Goal: Entertainment & Leisure: Consume media (video, audio)

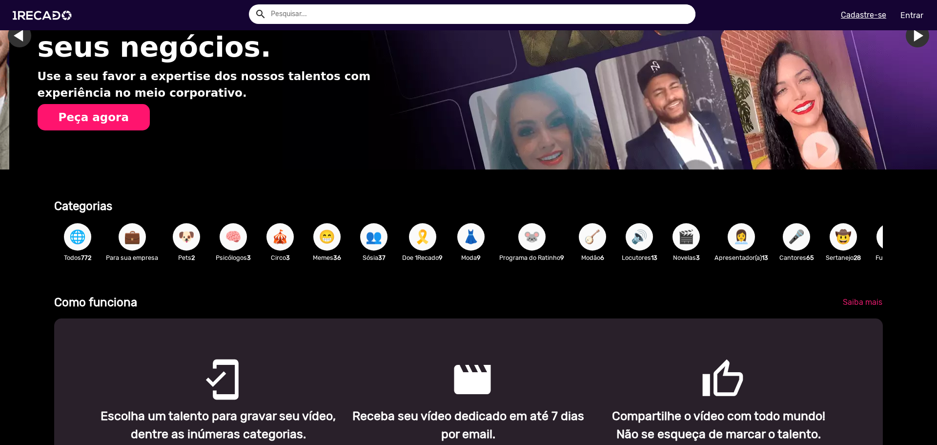
scroll to position [0, 930]
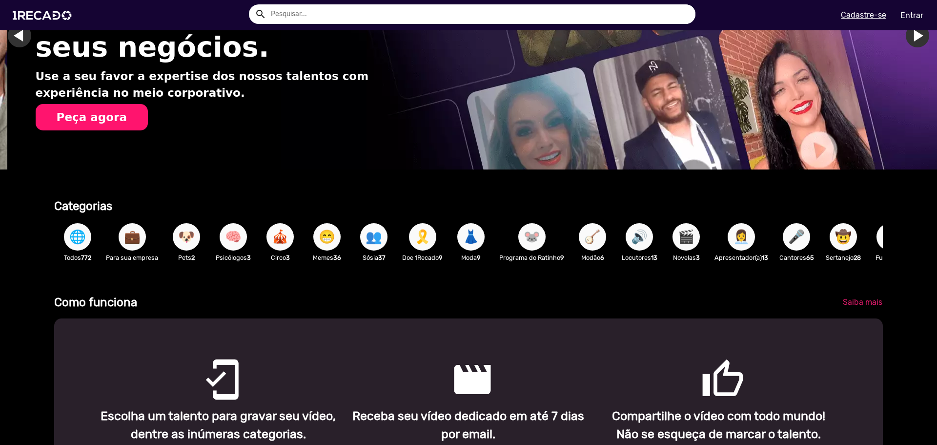
click at [373, 237] on span "👥" at bounding box center [374, 236] width 17 height 27
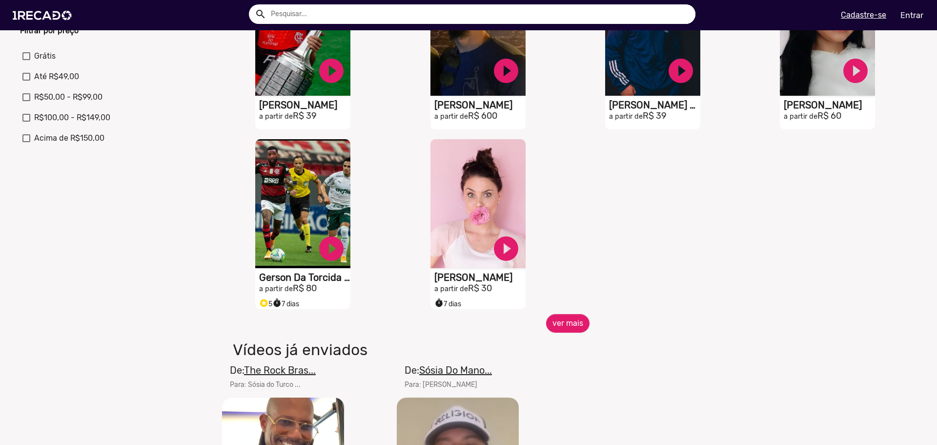
scroll to position [342, 0]
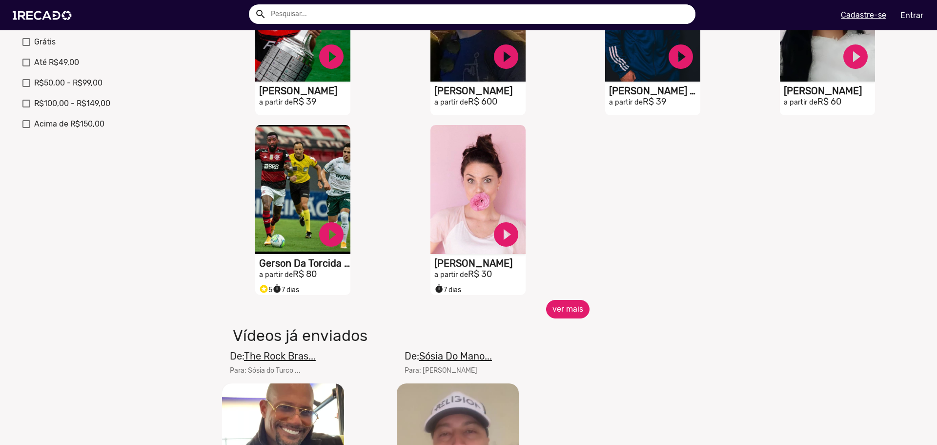
click at [564, 318] on button "ver mais" at bounding box center [567, 309] width 43 height 19
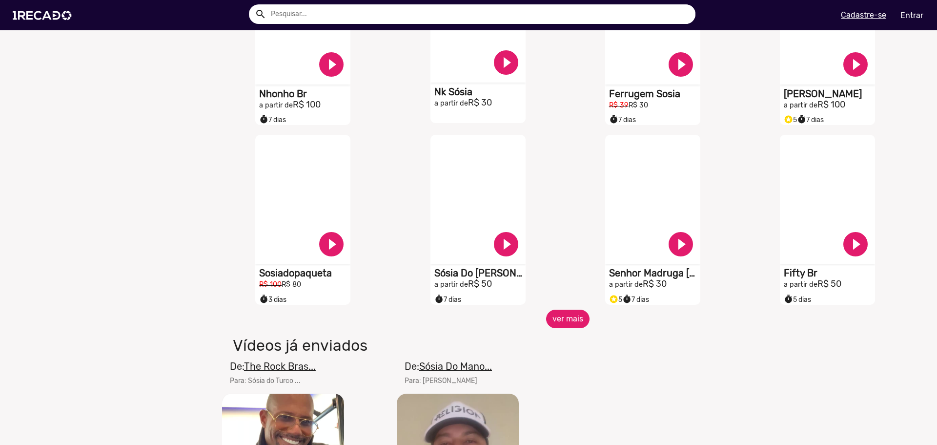
scroll to position [732, 0]
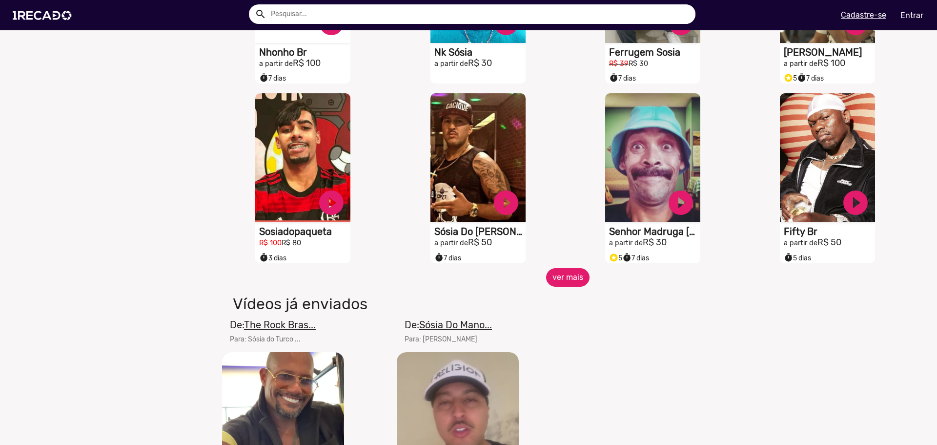
click at [569, 282] on button "ver mais" at bounding box center [567, 277] width 43 height 19
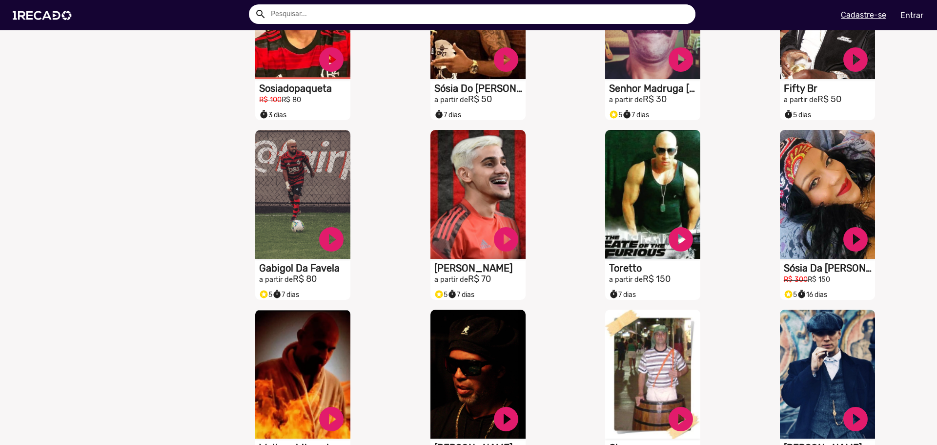
scroll to position [879, 0]
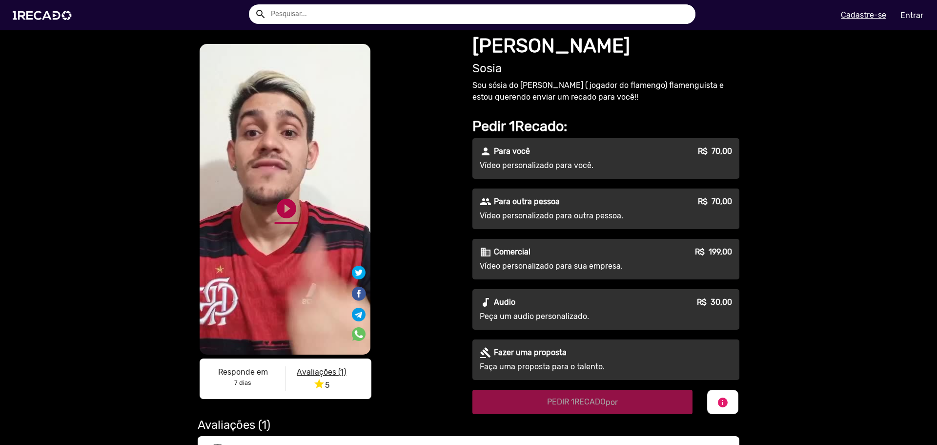
click at [287, 208] on link "play_circle_filled" at bounding box center [286, 208] width 23 height 23
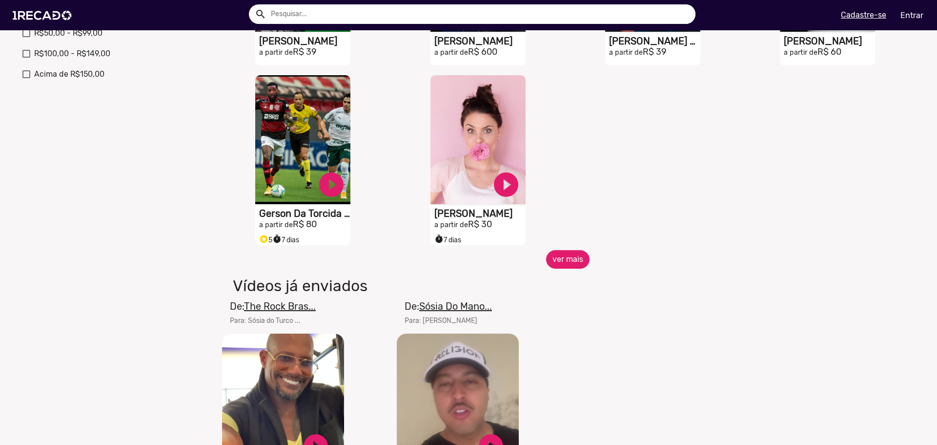
scroll to position [439, 0]
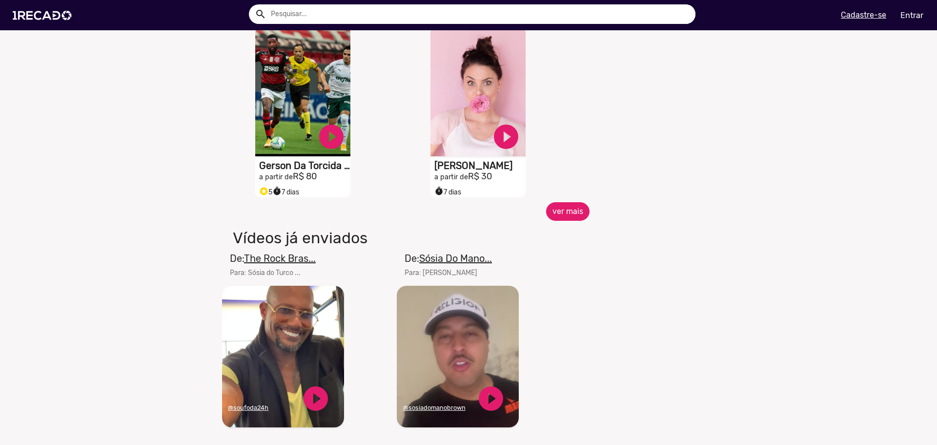
click at [550, 221] on button "ver mais" at bounding box center [567, 211] width 43 height 19
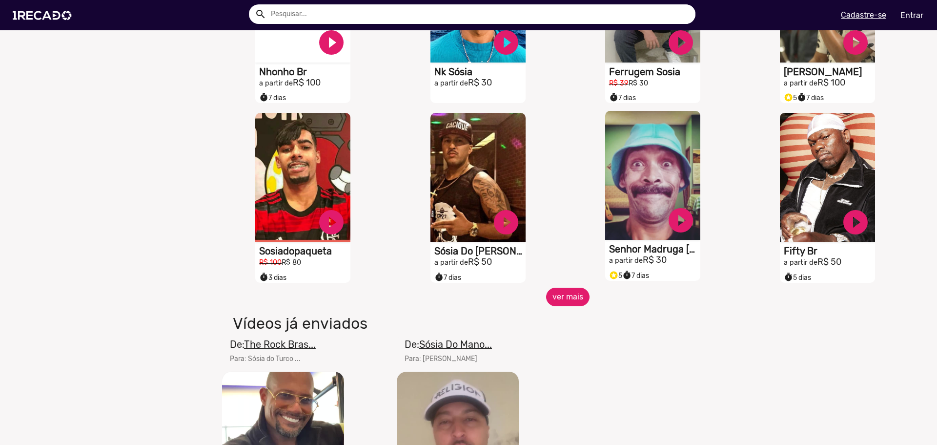
scroll to position [732, 0]
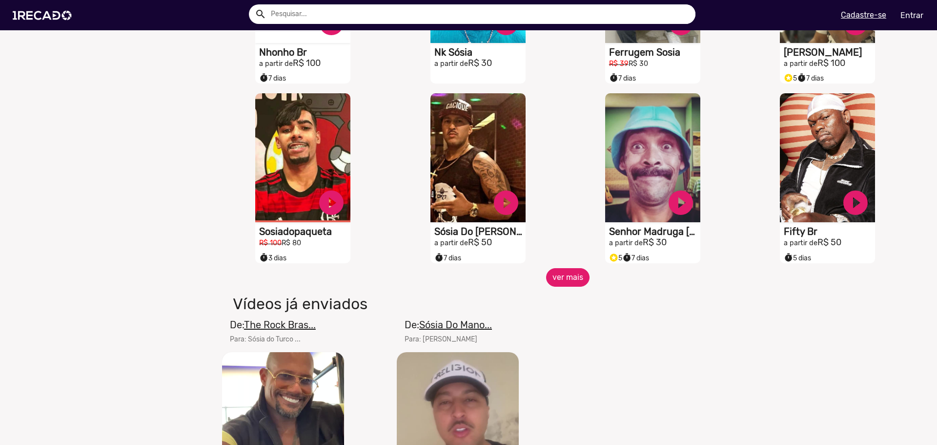
click at [573, 283] on button "ver mais" at bounding box center [567, 277] width 43 height 19
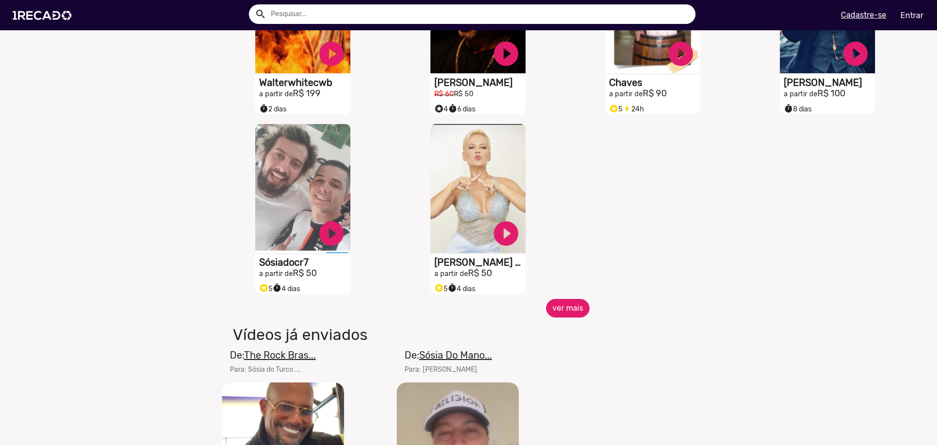
scroll to position [1269, 0]
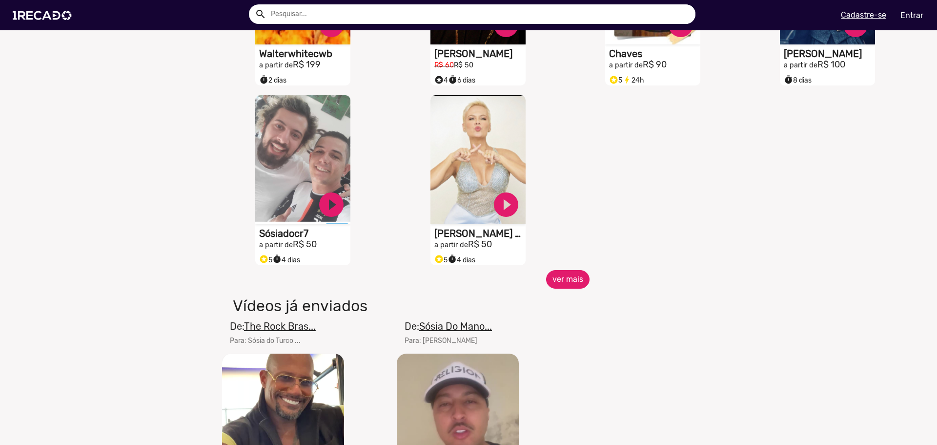
click at [571, 288] on button "ver mais" at bounding box center [567, 279] width 43 height 19
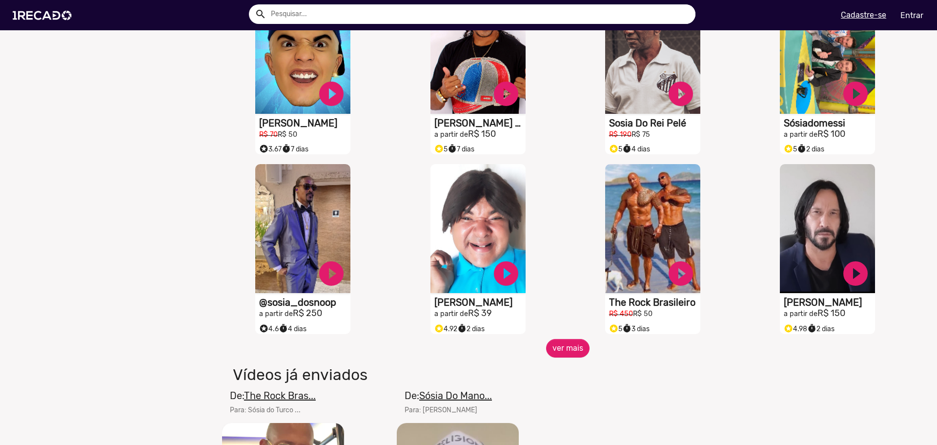
scroll to position [1562, 0]
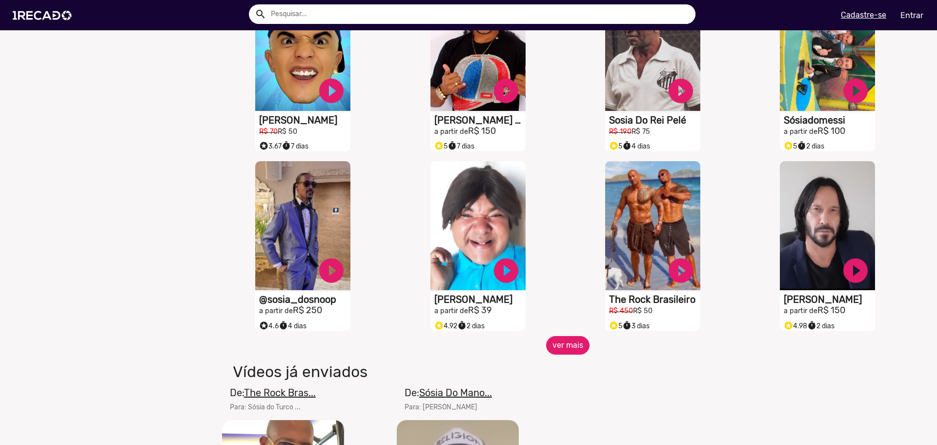
click at [567, 352] on button "ver mais" at bounding box center [567, 345] width 43 height 19
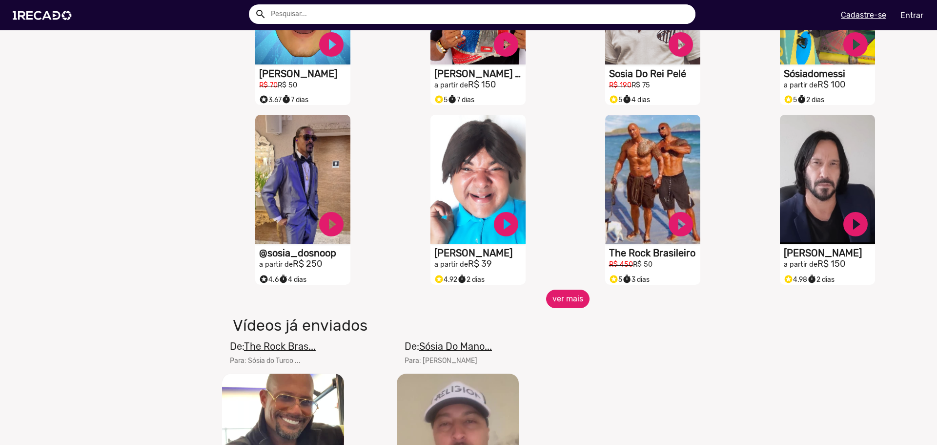
scroll to position [1611, 0]
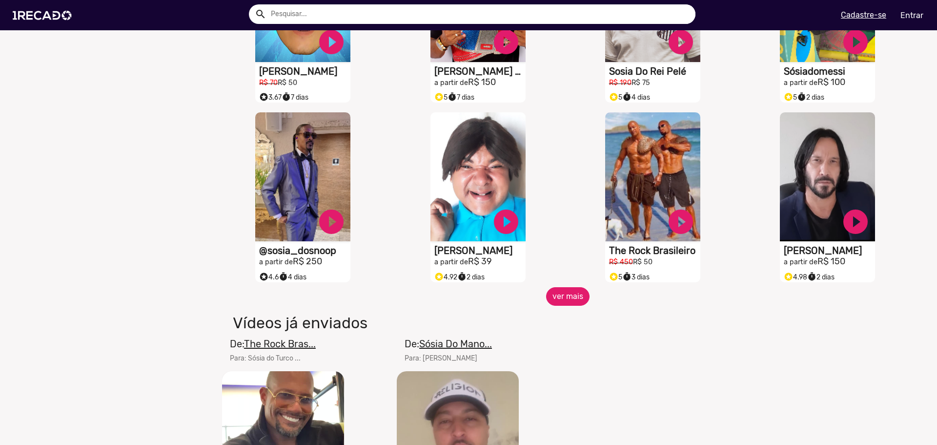
click at [564, 306] on button "ver mais" at bounding box center [567, 296] width 43 height 19
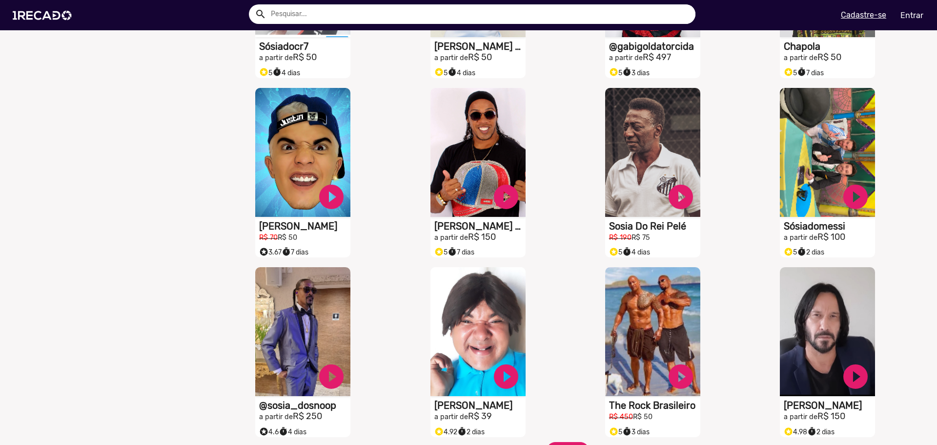
scroll to position [1416, 0]
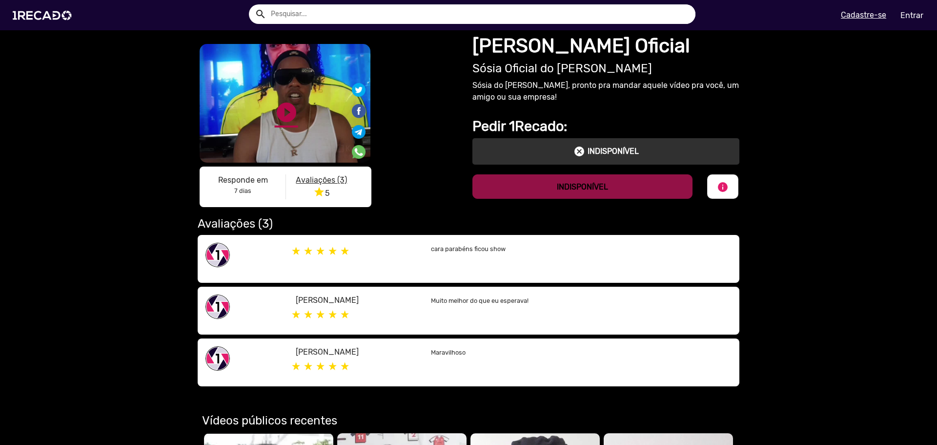
click at [283, 116] on link "play_circle_filled" at bounding box center [286, 112] width 23 height 23
click at [281, 124] on link "pause_circle" at bounding box center [286, 112] width 23 height 23
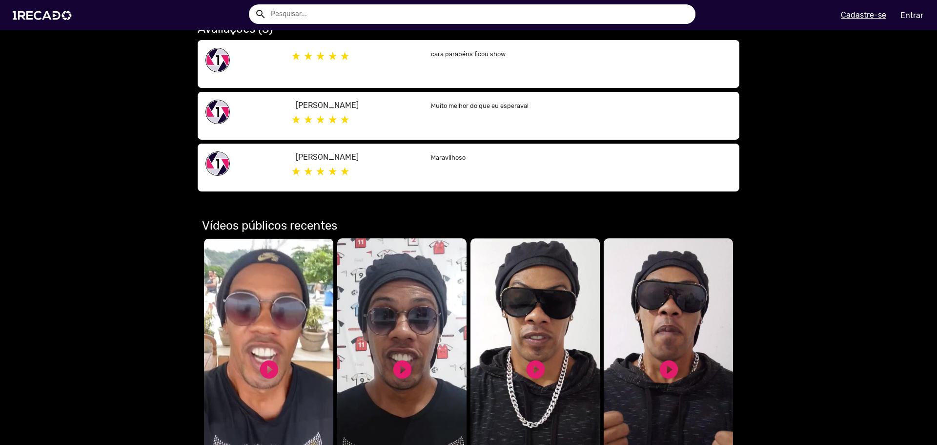
scroll to position [195, 0]
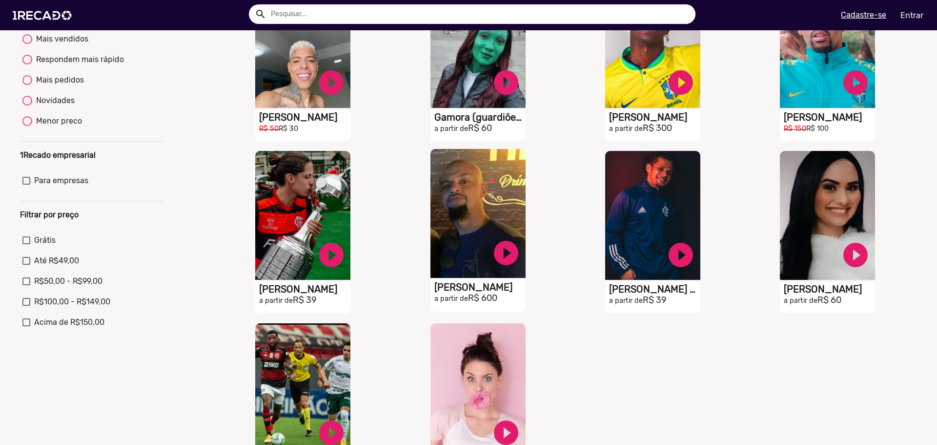
scroll to position [146, 0]
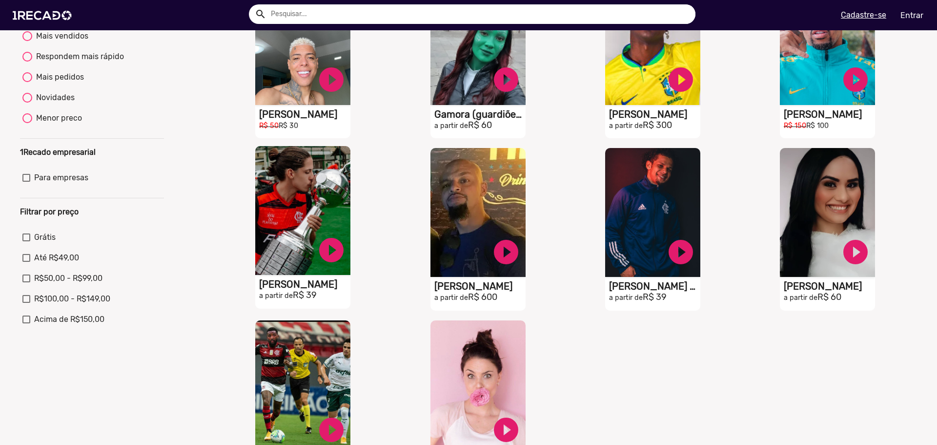
click at [304, 105] on video "S1RECADO vídeos dedicados para fãs e empresas" at bounding box center [302, 40] width 95 height 129
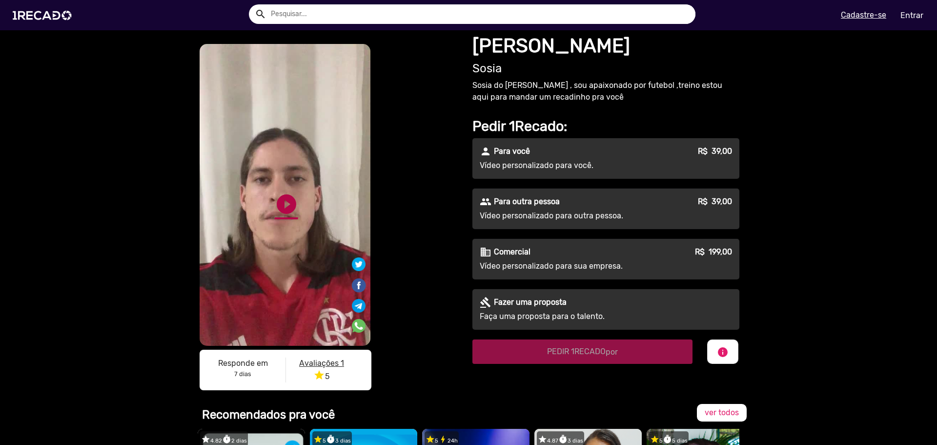
click at [290, 207] on link "play_circle_filled" at bounding box center [286, 203] width 23 height 23
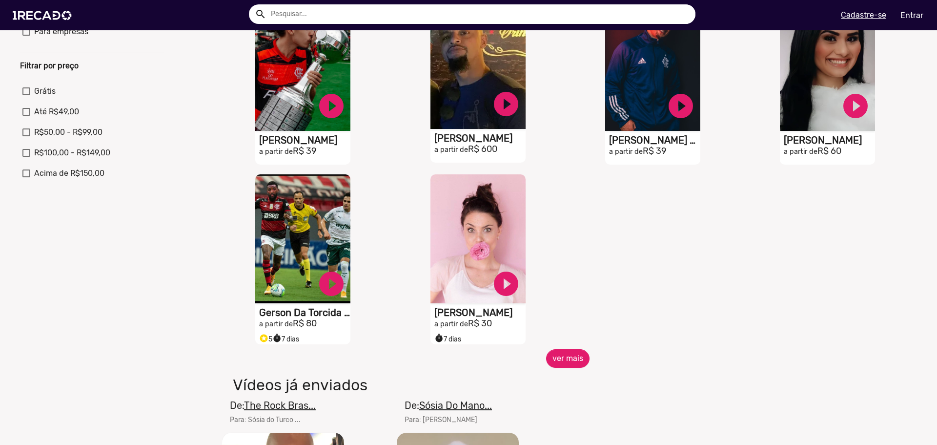
scroll to position [293, 0]
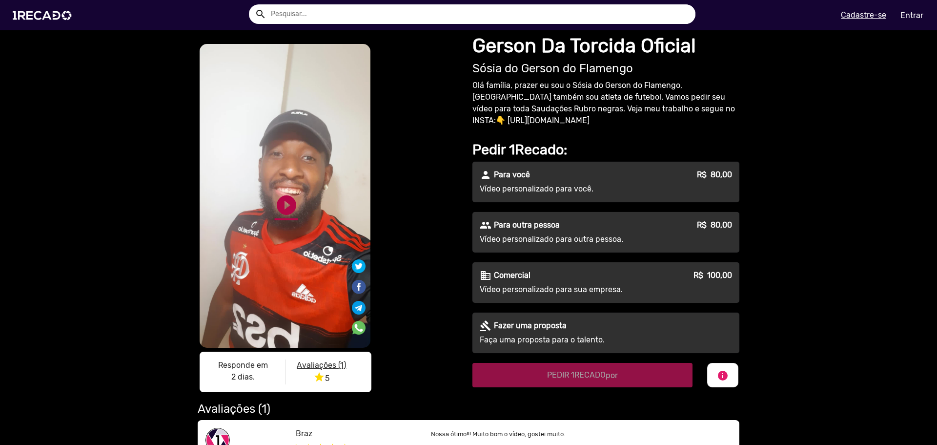
click at [285, 210] on link "play_circle_filled" at bounding box center [286, 204] width 23 height 23
